Goal: Find specific page/section: Find specific page/section

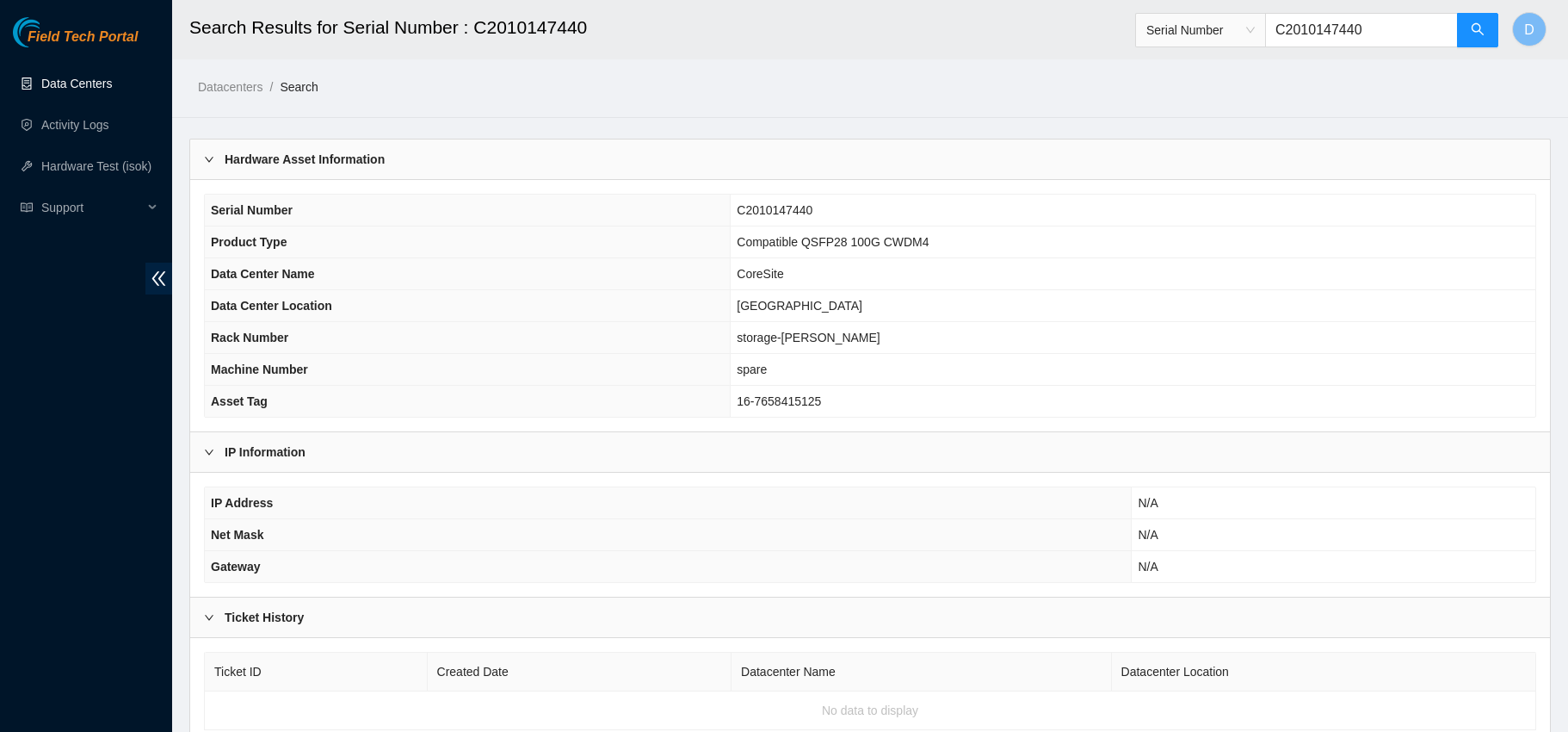
scroll to position [65, 0]
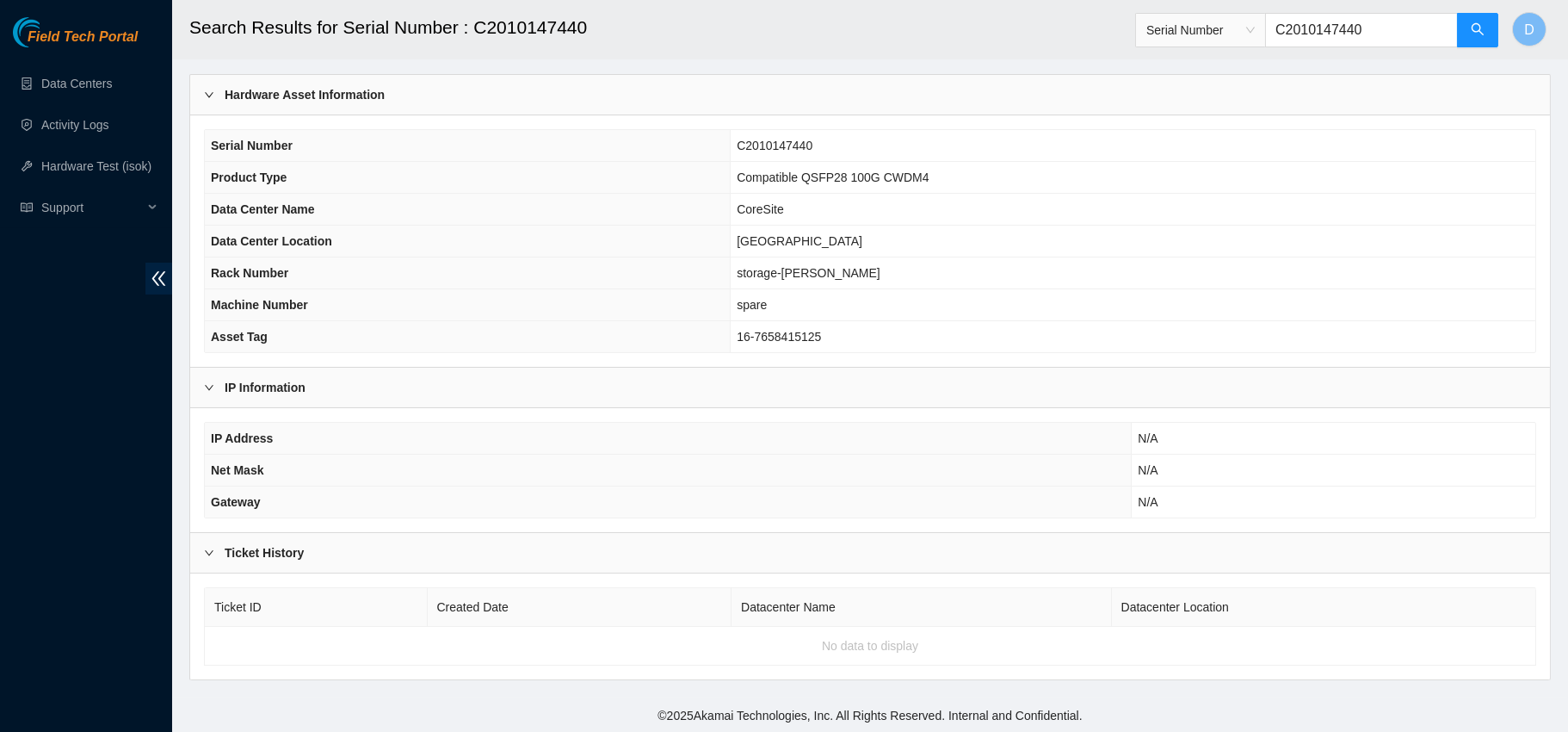
click at [75, 65] on ul "Data Centers Activity Logs Hardware Test (isok) Support" at bounding box center [86, 146] width 172 height 166
click at [74, 76] on link "Data Centers" at bounding box center [76, 83] width 71 height 14
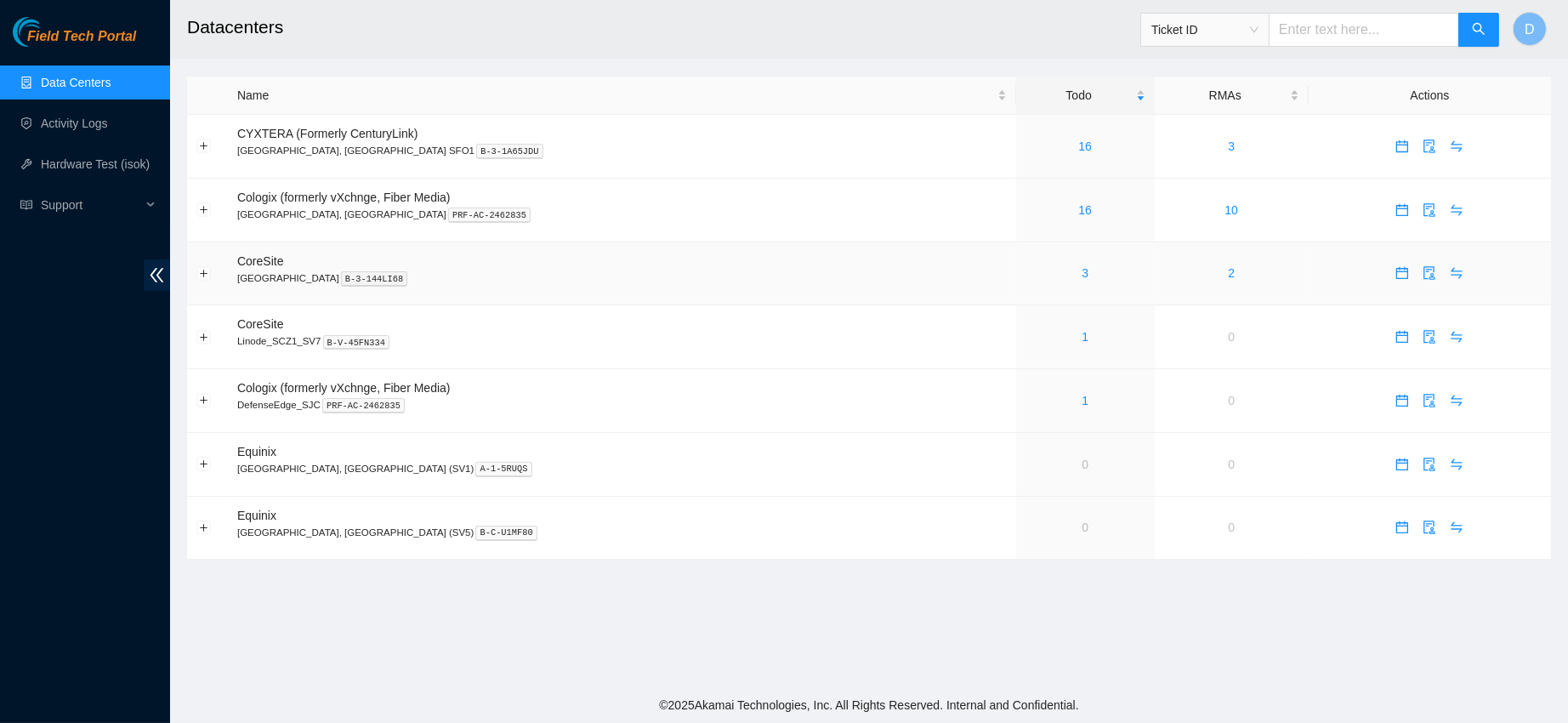
click at [1025, 265] on div "3" at bounding box center [1084, 273] width 120 height 19
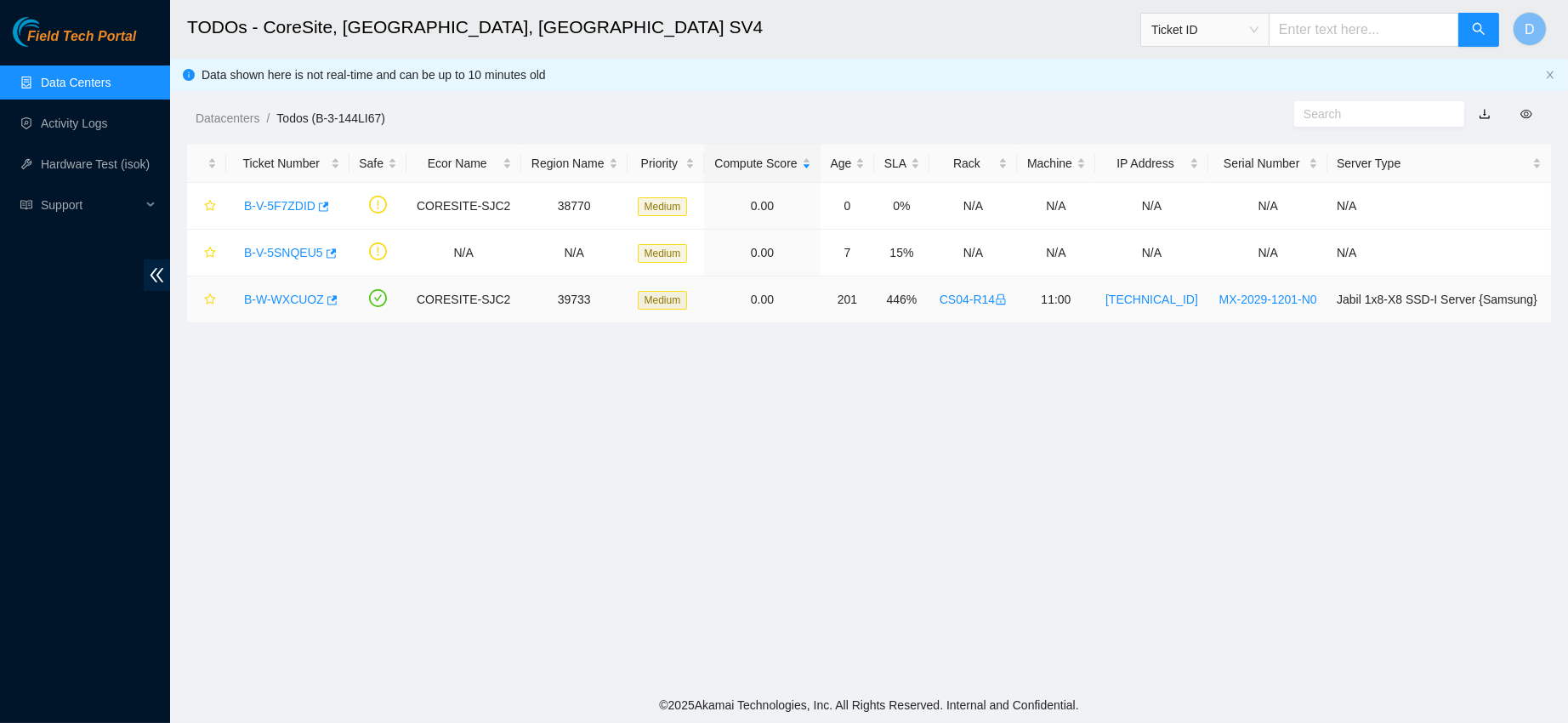
click at [273, 298] on link "B-W-WXCUOZ" at bounding box center [284, 299] width 80 height 14
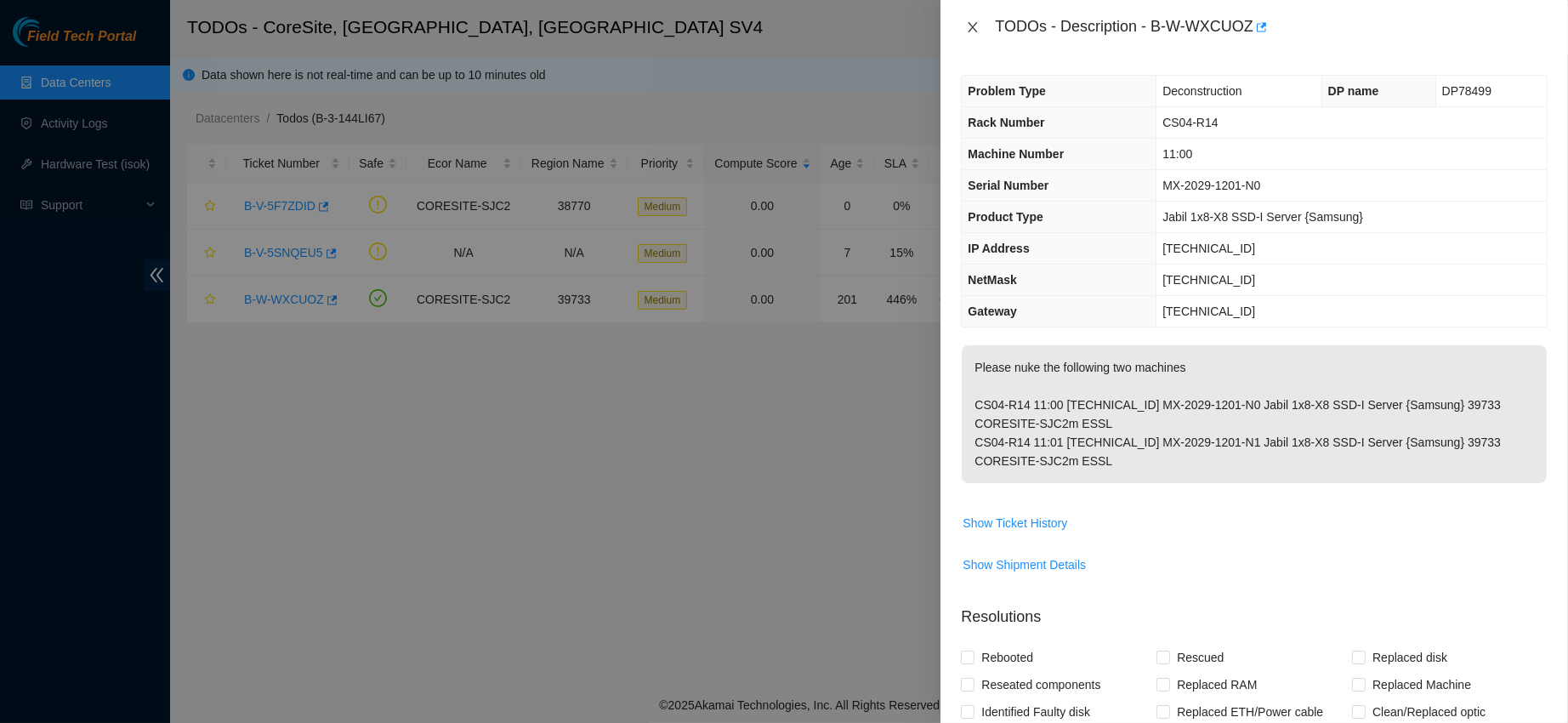
click at [974, 26] on icon "close" at bounding box center [973, 27] width 9 height 10
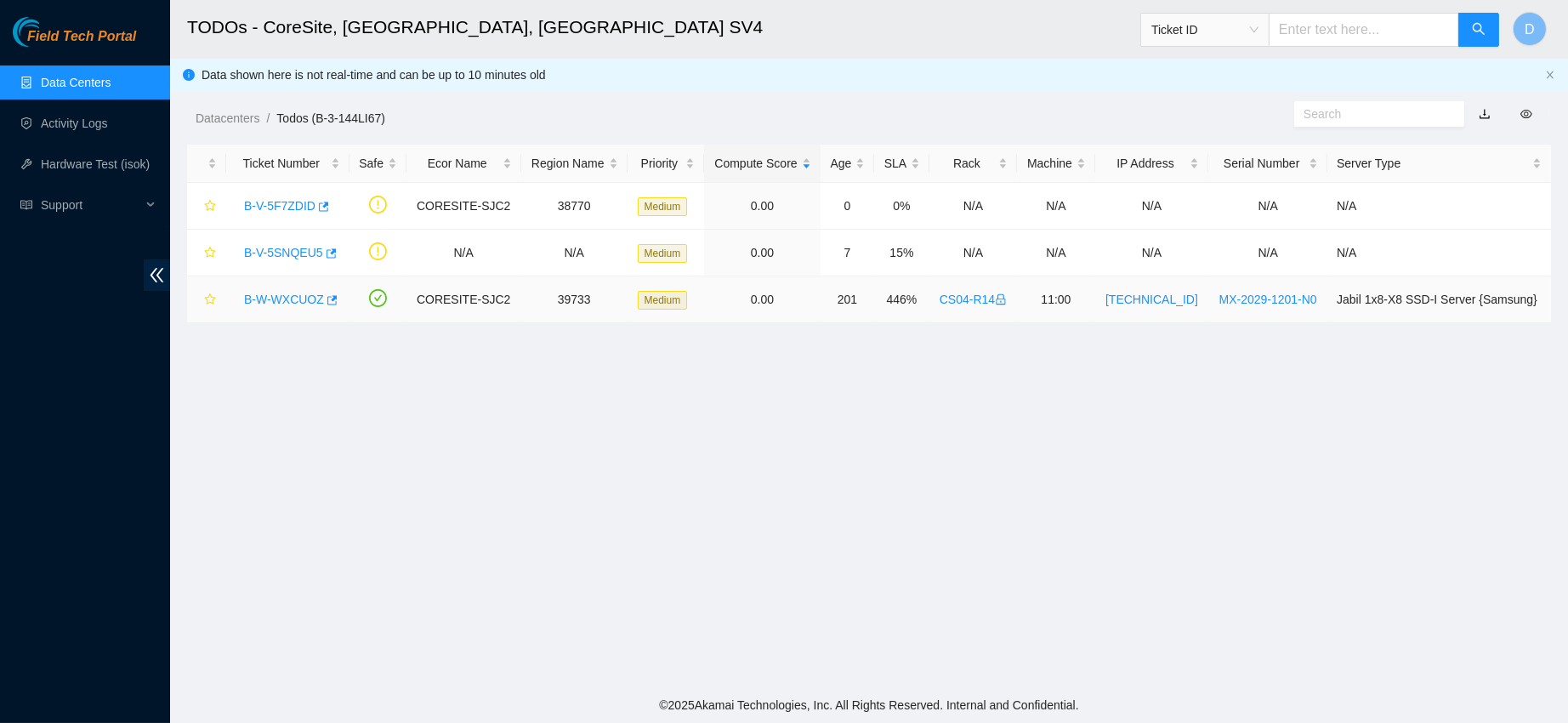
click at [273, 303] on link "B-W-WXCUOZ" at bounding box center [284, 299] width 80 height 14
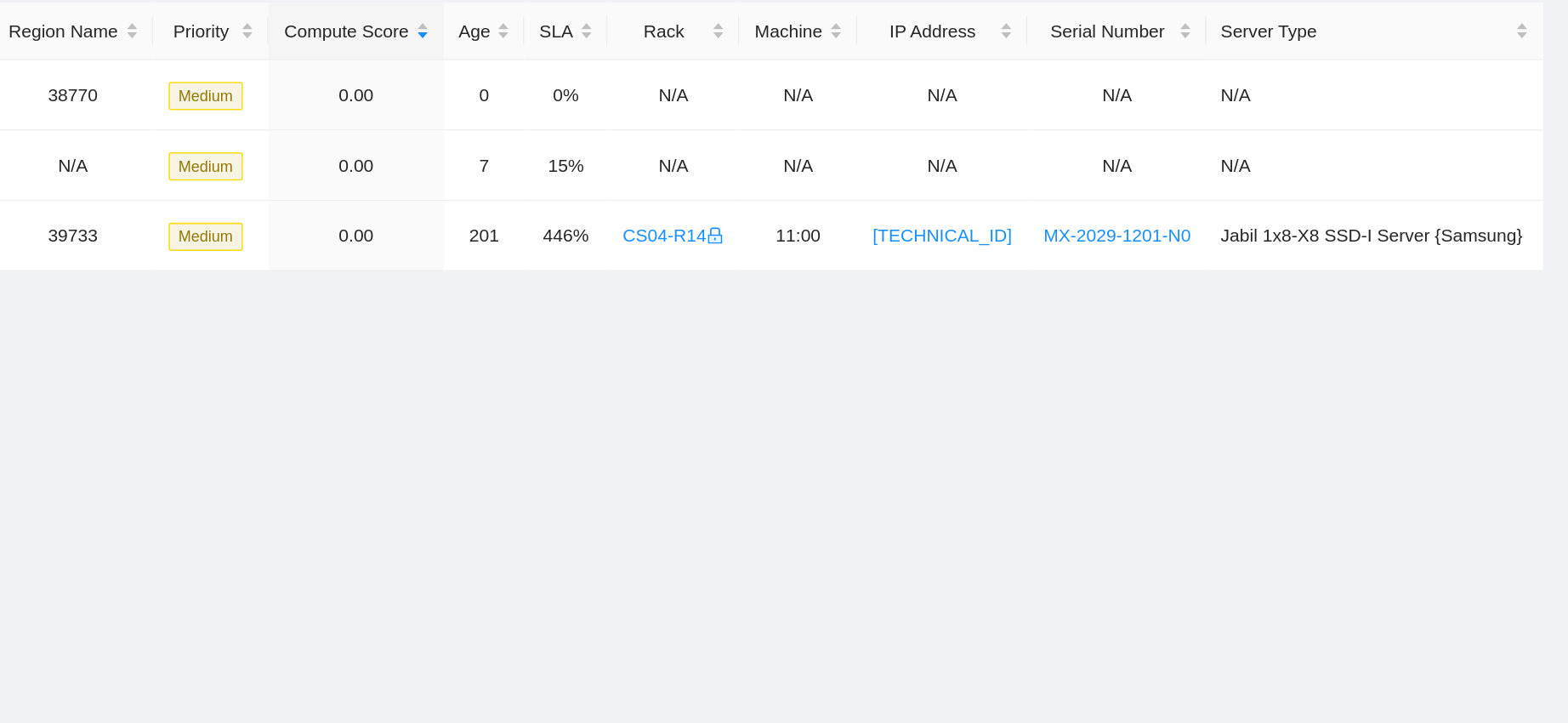
click at [771, 440] on main "TODOs - CoreSite, [GEOGRAPHIC_DATA] Ticket ID D Data shown here is not real-tim…" at bounding box center [869, 343] width 1398 height 688
